Goal: Find contact information: Find contact information

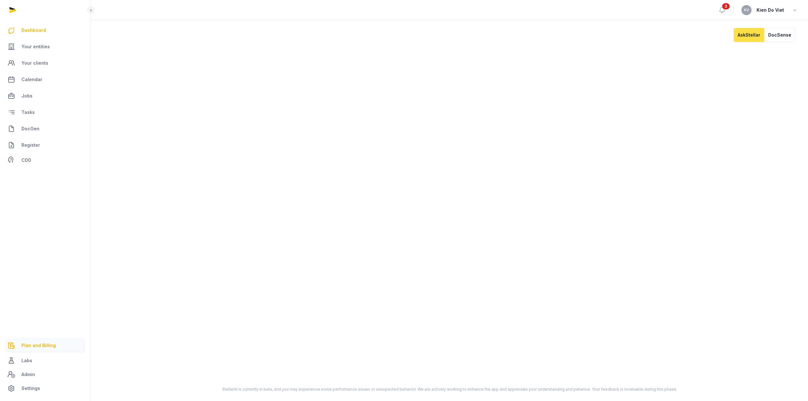
click at [48, 345] on span "Plan and Billing" at bounding box center [38, 346] width 34 height 8
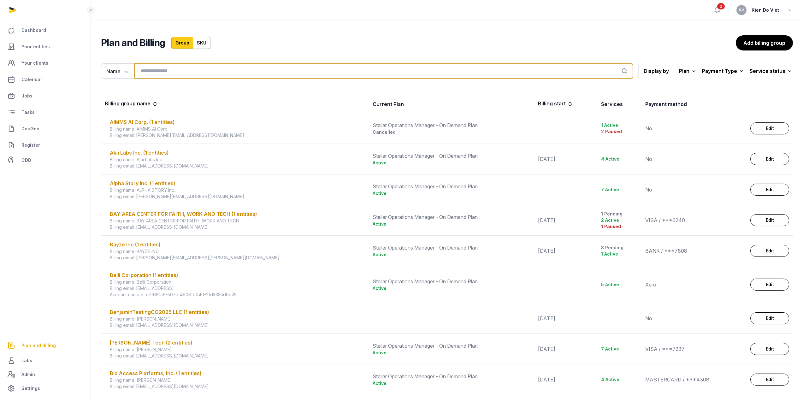
click at [169, 68] on input "search" at bounding box center [383, 70] width 499 height 15
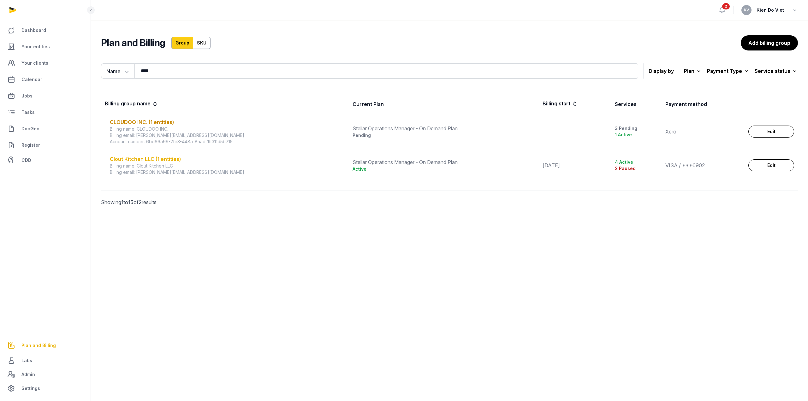
click at [167, 158] on div "Clout Kitchen LLC (1 entities)" at bounding box center [227, 159] width 235 height 8
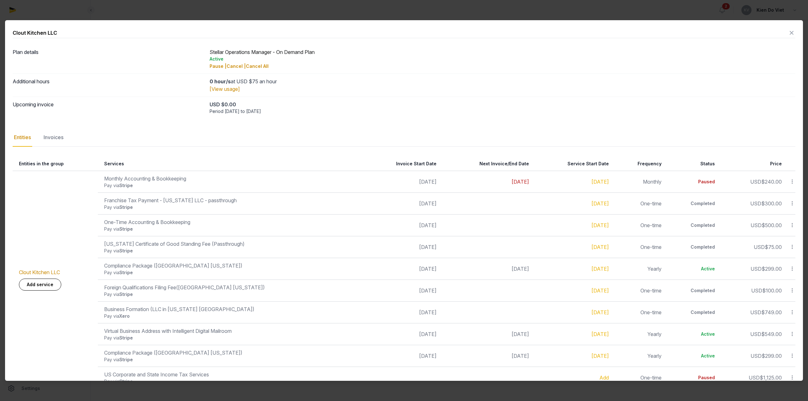
click at [512, 182] on span "[DATE]" at bounding box center [520, 182] width 17 height 6
click at [788, 34] on icon at bounding box center [792, 33] width 8 height 10
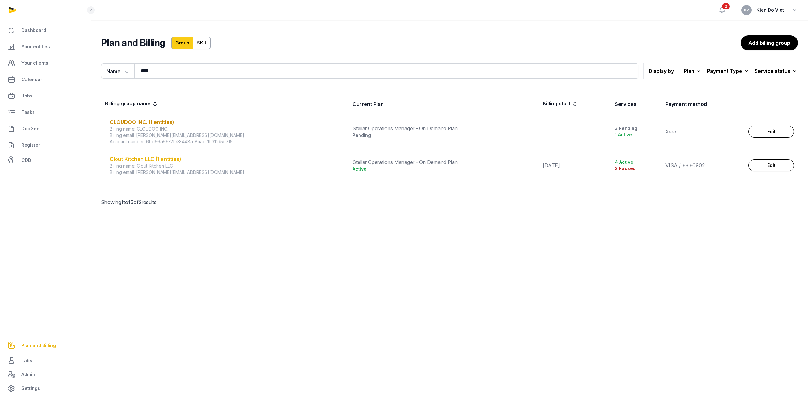
click at [174, 161] on div "Clout Kitchen LLC (1 entities)" at bounding box center [227, 159] width 235 height 8
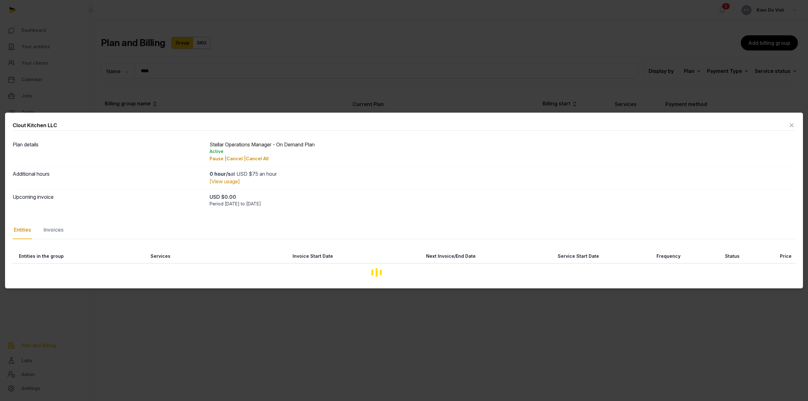
click at [53, 208] on div "Upcoming invoice USD $0.00 Period [DATE] to [DATE]" at bounding box center [404, 200] width 783 height 22
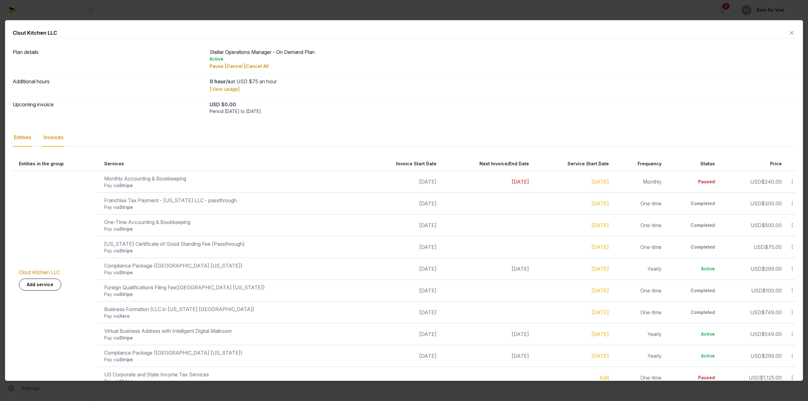
click at [57, 139] on div "Invoices" at bounding box center [53, 137] width 22 height 18
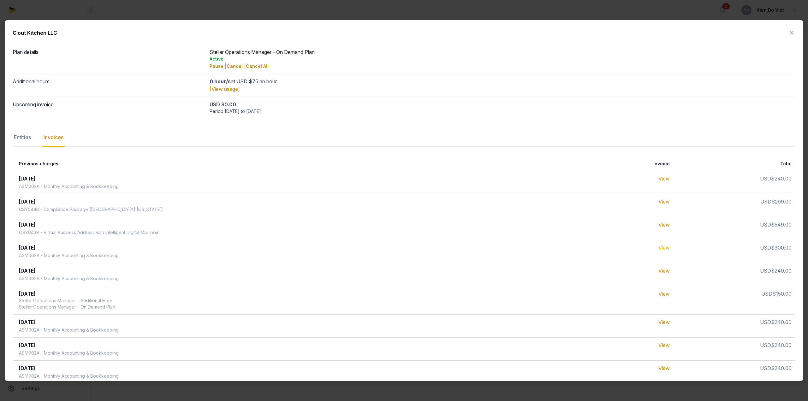
click at [662, 250] on link "View" at bounding box center [663, 248] width 11 height 6
click at [36, 248] on span "[DATE]" at bounding box center [27, 248] width 17 height 6
click at [666, 247] on link "View" at bounding box center [663, 248] width 11 height 6
click at [788, 32] on icon at bounding box center [792, 33] width 8 height 10
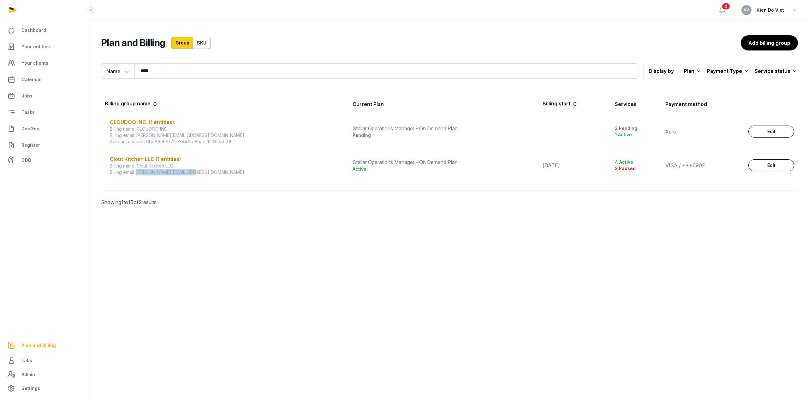
drag, startPoint x: 185, startPoint y: 174, endPoint x: 138, endPoint y: 174, distance: 47.3
click at [138, 174] on div "Billing email: [PERSON_NAME][EMAIL_ADDRESS][DOMAIN_NAME]" at bounding box center [227, 172] width 235 height 6
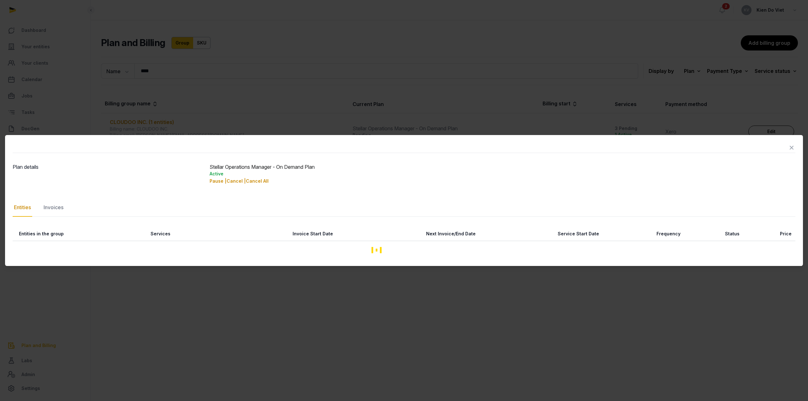
copy div "[PERSON_NAME][EMAIL_ADDRESS][DOMAIN_NAME]"
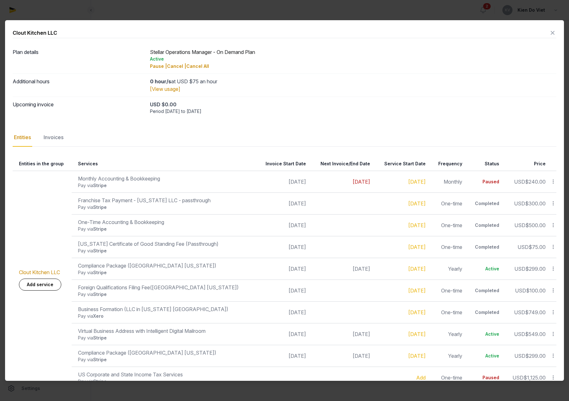
click at [550, 33] on icon at bounding box center [553, 33] width 8 height 10
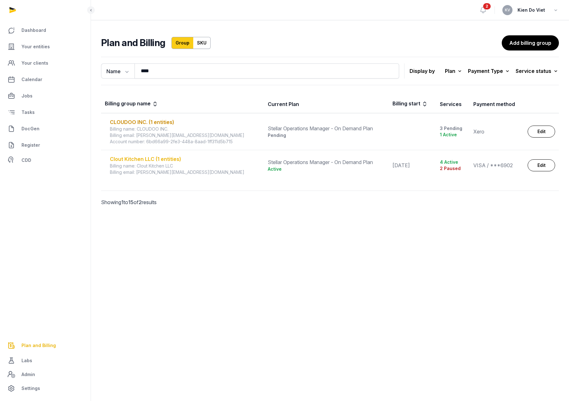
click at [153, 160] on div "Clout Kitchen LLC (1 entities)" at bounding box center [185, 159] width 150 height 8
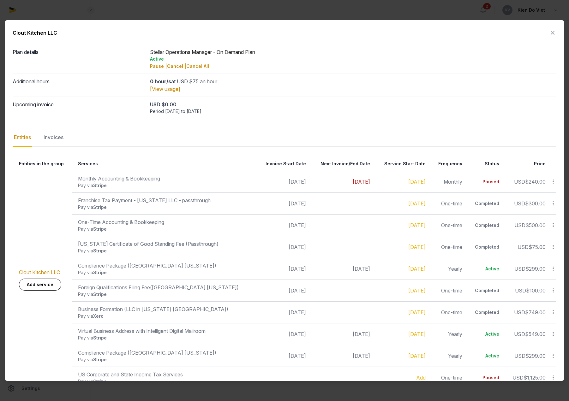
click at [199, 12] on div at bounding box center [284, 200] width 569 height 401
click at [549, 33] on icon at bounding box center [553, 33] width 8 height 10
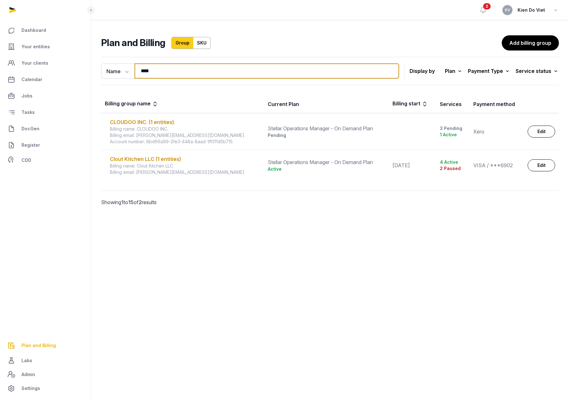
click at [149, 72] on input "****" at bounding box center [266, 70] width 265 height 15
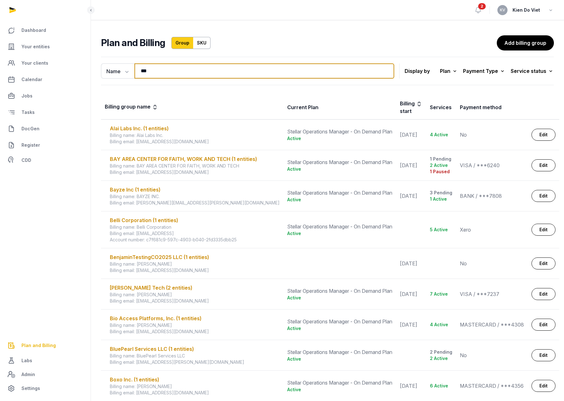
type input "*****"
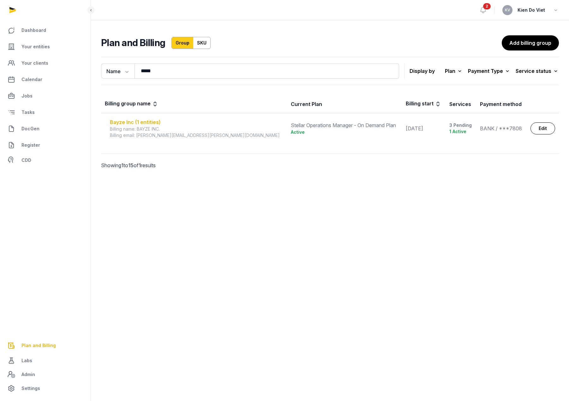
click at [155, 124] on div "Bayze Inc (1 entities)" at bounding box center [196, 122] width 173 height 8
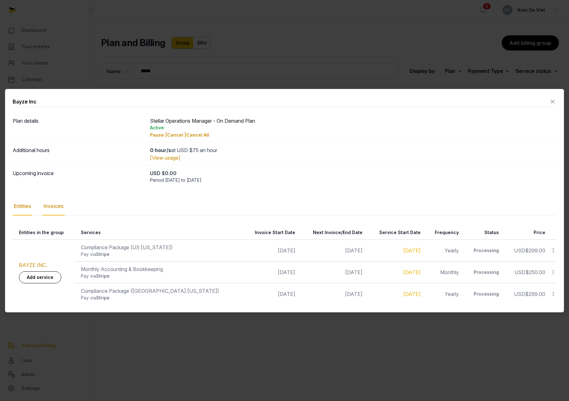
click at [58, 208] on div "Invoices" at bounding box center [53, 206] width 22 height 18
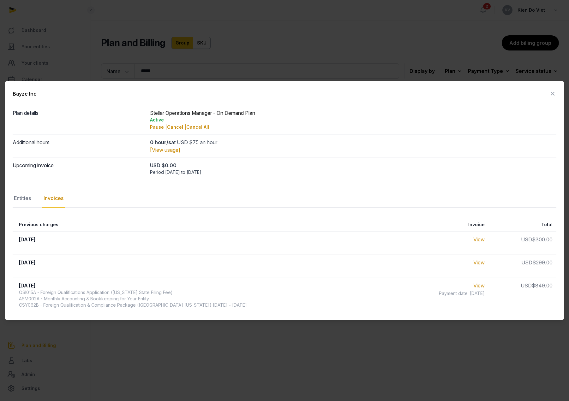
click at [551, 90] on icon at bounding box center [553, 94] width 8 height 10
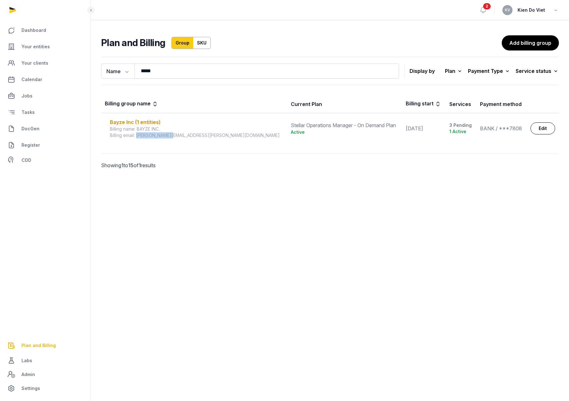
drag, startPoint x: 176, startPoint y: 137, endPoint x: 137, endPoint y: 138, distance: 38.8
click at [137, 138] on div "Billing email: [PERSON_NAME][EMAIL_ADDRESS][PERSON_NAME][DOMAIN_NAME]" at bounding box center [196, 135] width 173 height 6
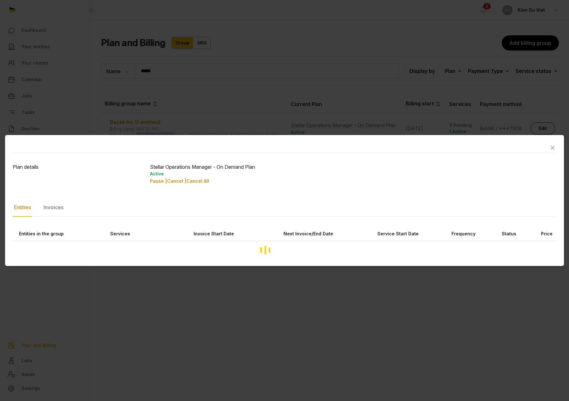
copy div "[PERSON_NAME][EMAIL_ADDRESS][PERSON_NAME][DOMAIN_NAME]"
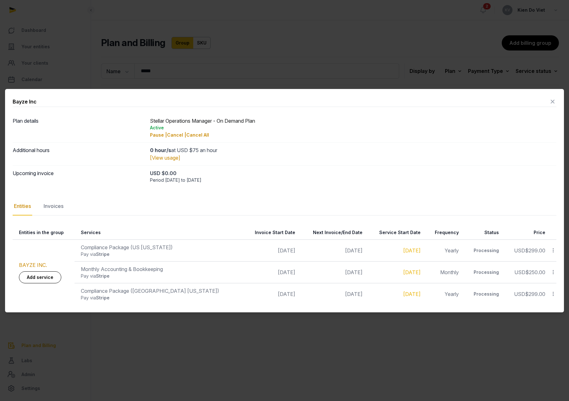
click at [553, 98] on icon at bounding box center [553, 102] width 8 height 10
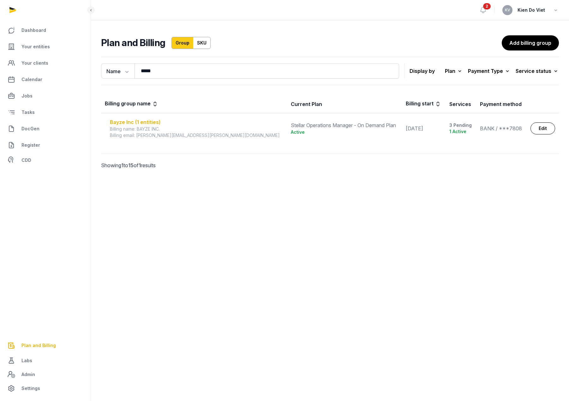
click at [151, 120] on div "Bayze Inc (1 entities)" at bounding box center [196, 122] width 173 height 8
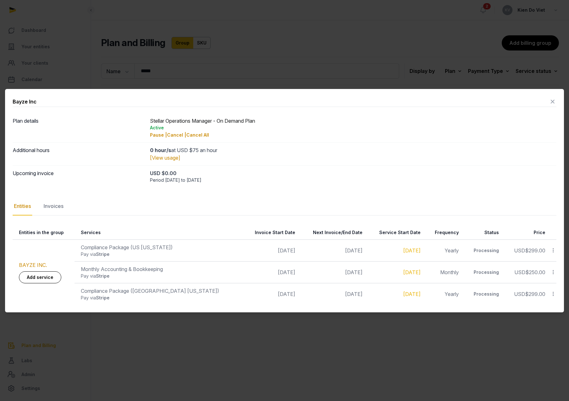
click at [551, 101] on icon at bounding box center [553, 102] width 8 height 10
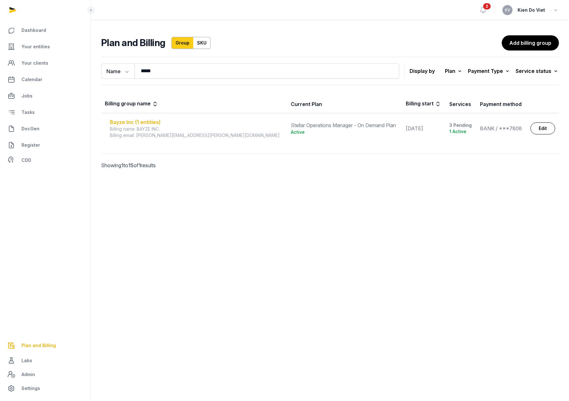
click at [135, 123] on div "Bayze Inc (1 entities)" at bounding box center [196, 122] width 173 height 8
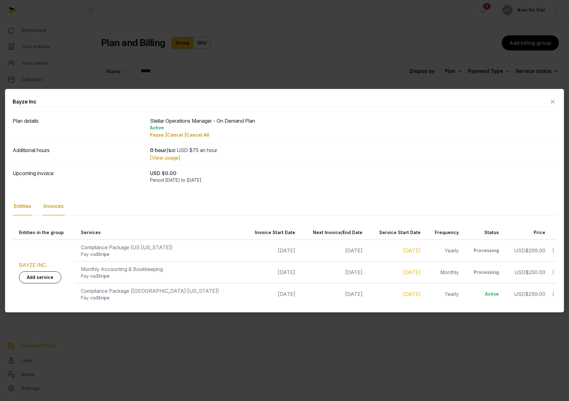
click at [57, 208] on div "Invoices" at bounding box center [53, 206] width 22 height 18
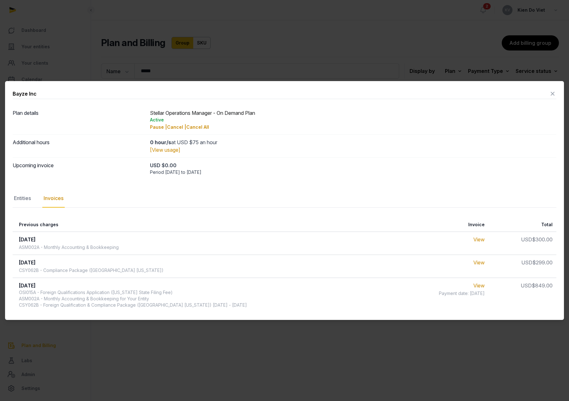
click at [552, 92] on icon at bounding box center [553, 94] width 8 height 10
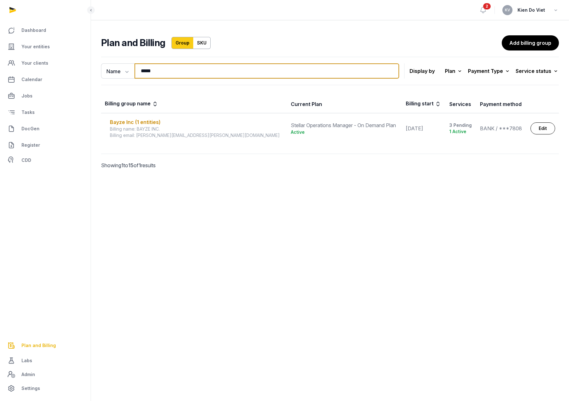
click at [179, 72] on input "*****" at bounding box center [266, 70] width 265 height 15
click at [389, 71] on input "*****" at bounding box center [266, 70] width 265 height 15
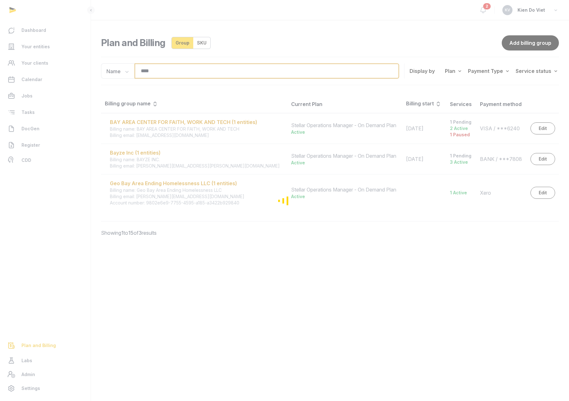
type input "*****"
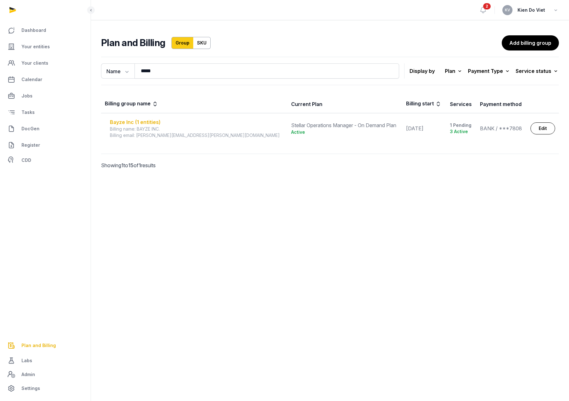
click at [153, 121] on div "Bayze Inc (1 entities)" at bounding box center [197, 122] width 174 height 8
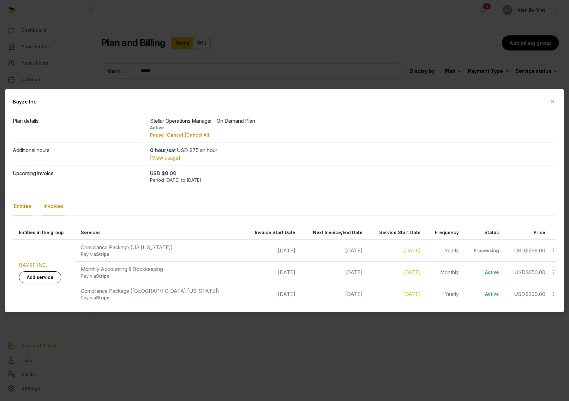
click at [61, 204] on div "Invoices" at bounding box center [53, 206] width 22 height 18
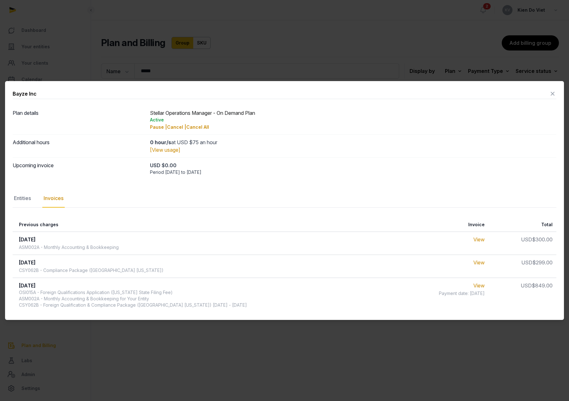
click at [553, 90] on icon at bounding box center [553, 94] width 8 height 10
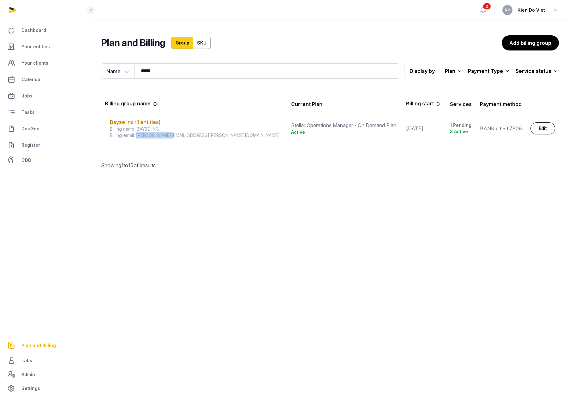
drag, startPoint x: 182, startPoint y: 138, endPoint x: 137, endPoint y: 138, distance: 45.1
click at [137, 138] on div "Billing email: [PERSON_NAME][EMAIL_ADDRESS][PERSON_NAME][DOMAIN_NAME]" at bounding box center [197, 135] width 174 height 6
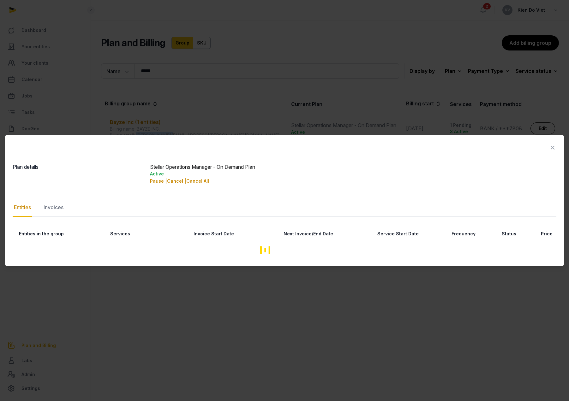
copy div "[PERSON_NAME][EMAIL_ADDRESS][PERSON_NAME][DOMAIN_NAME]"
